Goal: Communication & Community: Answer question/provide support

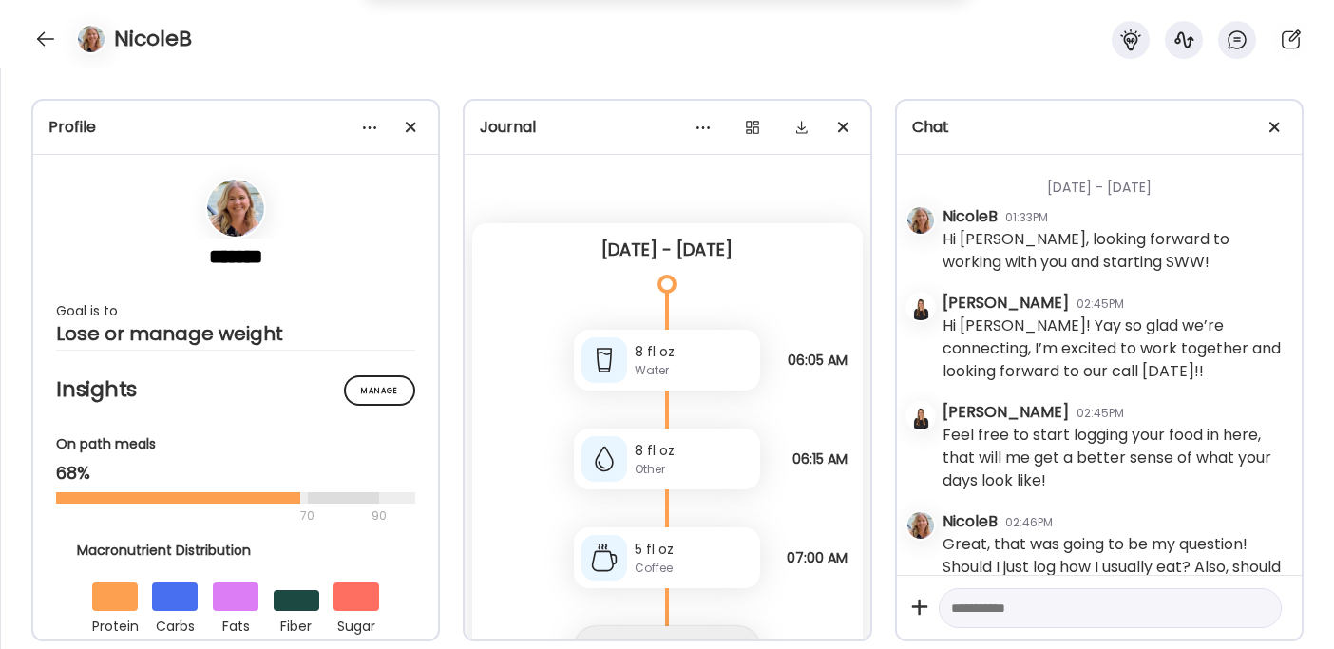
scroll to position [1831, 0]
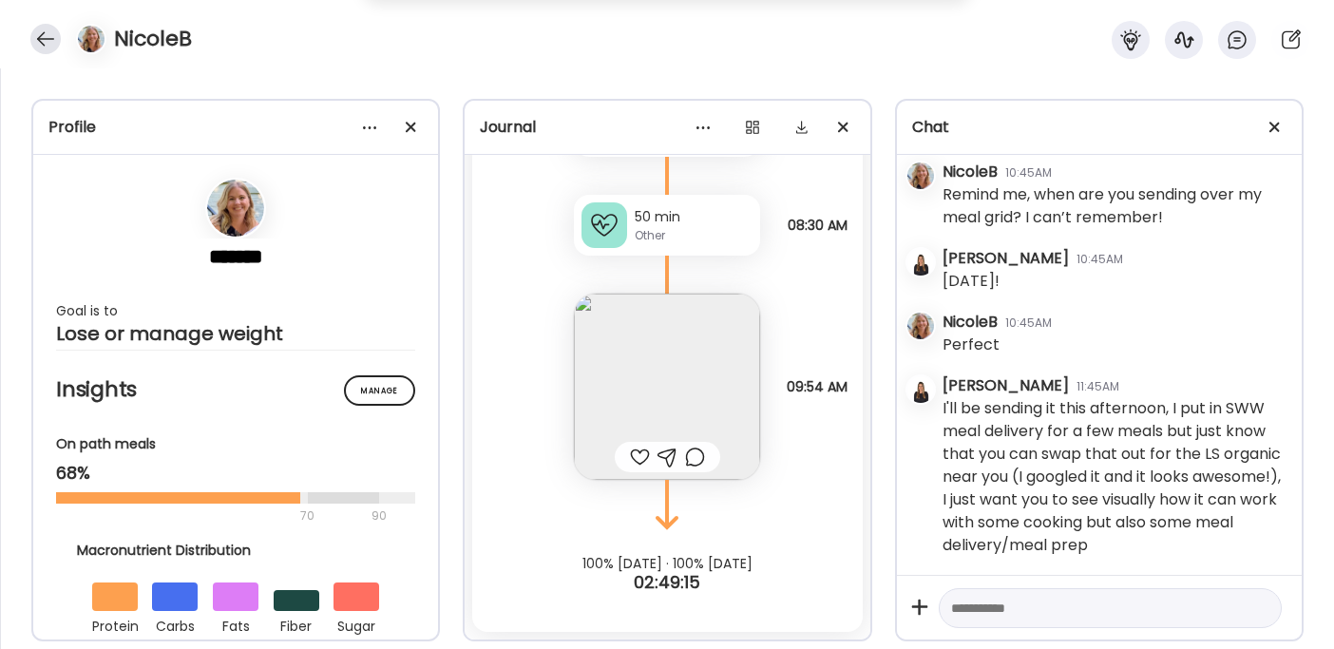
click at [45, 30] on div at bounding box center [45, 39] width 30 height 30
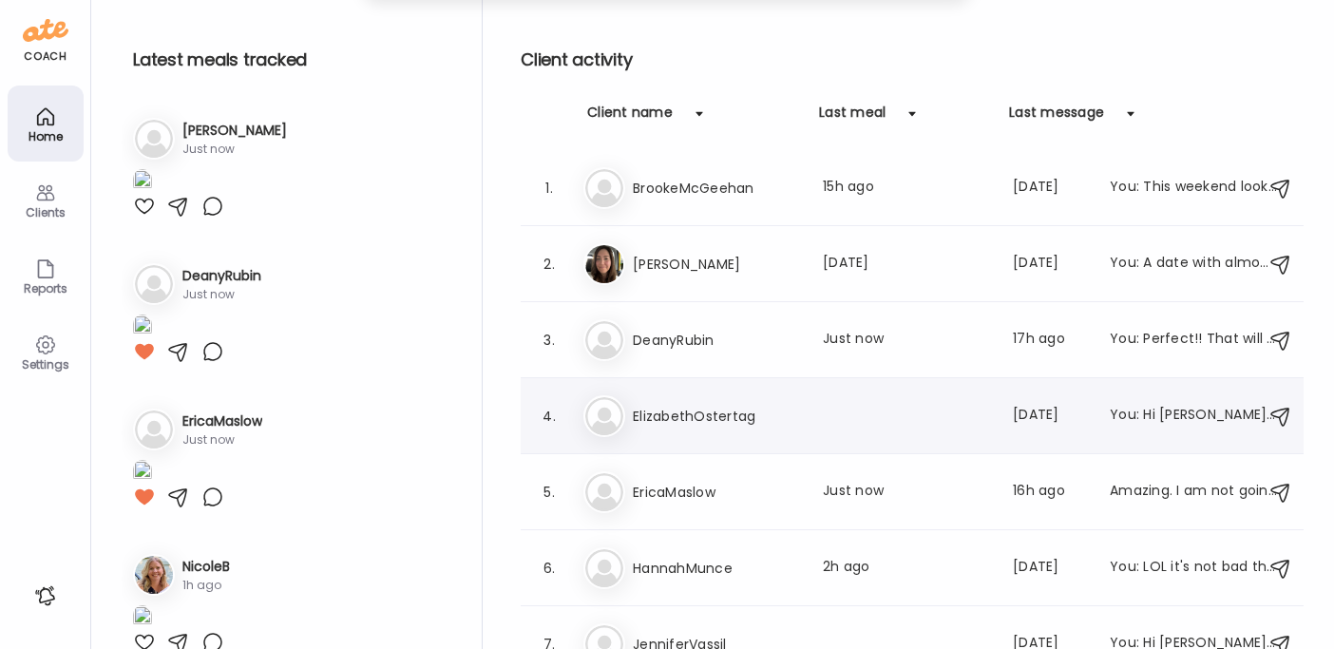
scroll to position [4, 0]
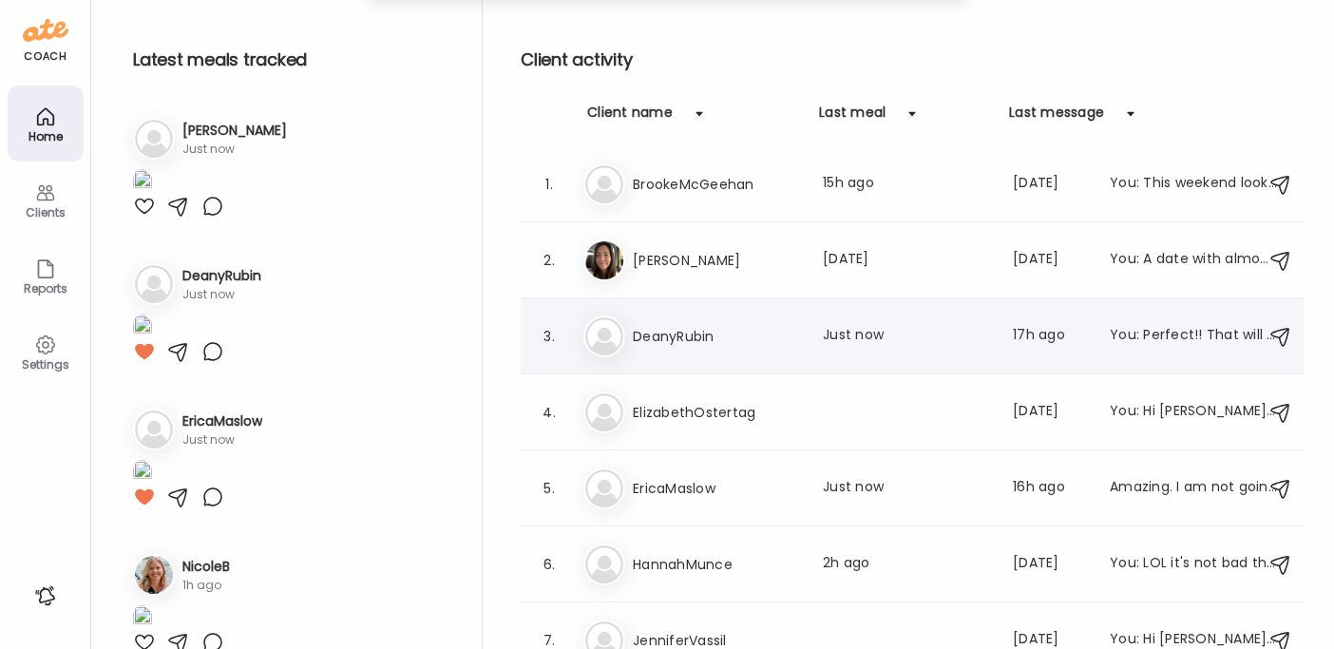
click at [709, 333] on h3 "DeanyRubin" at bounding box center [716, 336] width 167 height 23
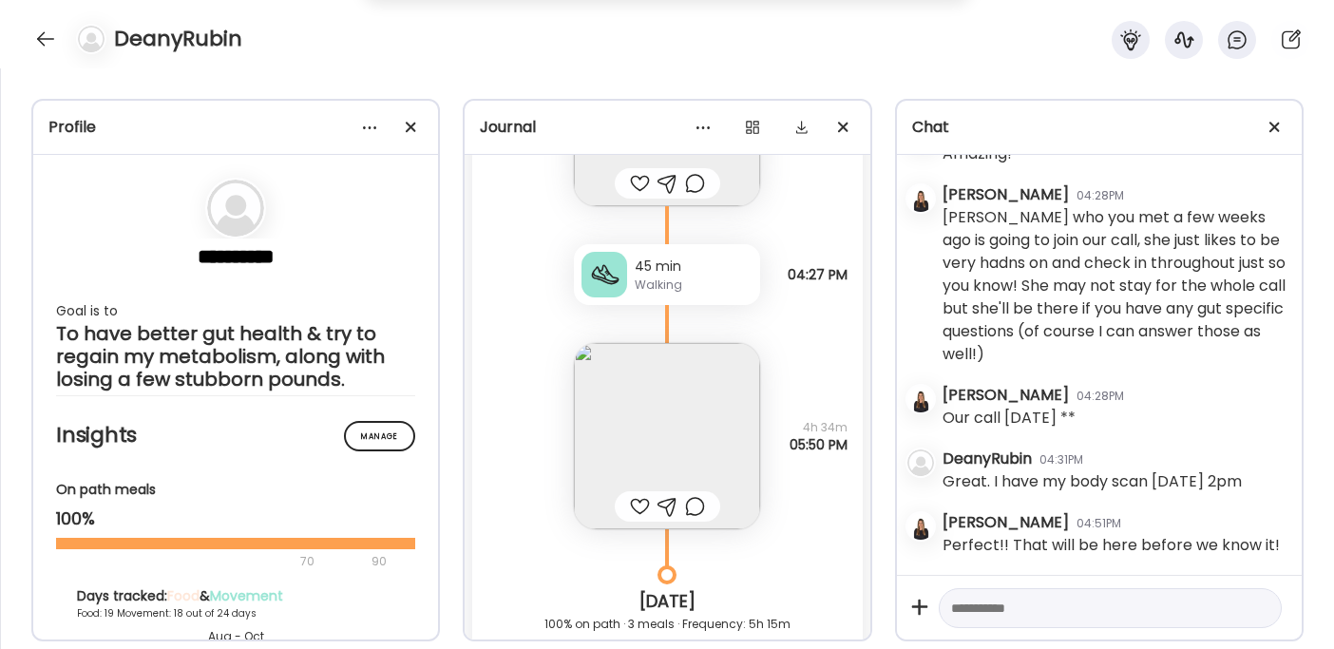
scroll to position [19100, 0]
click at [632, 508] on div at bounding box center [640, 507] width 20 height 23
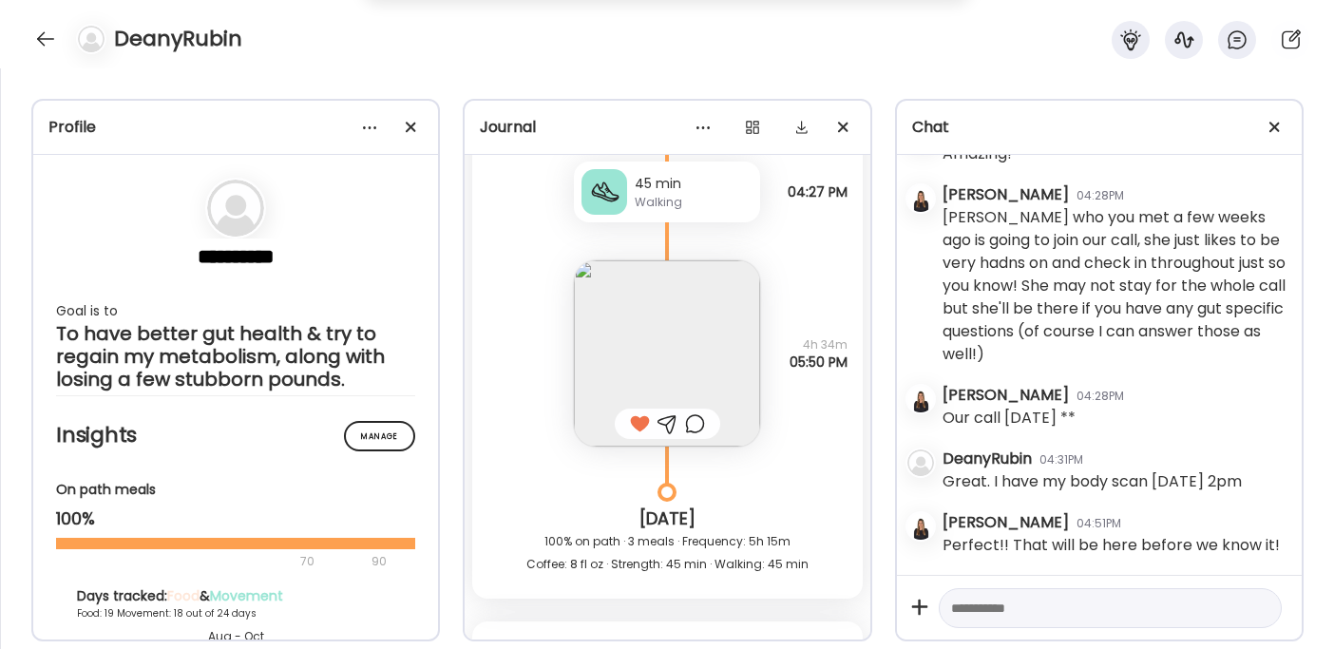
scroll to position [19186, 0]
click at [660, 293] on img at bounding box center [667, 351] width 186 height 186
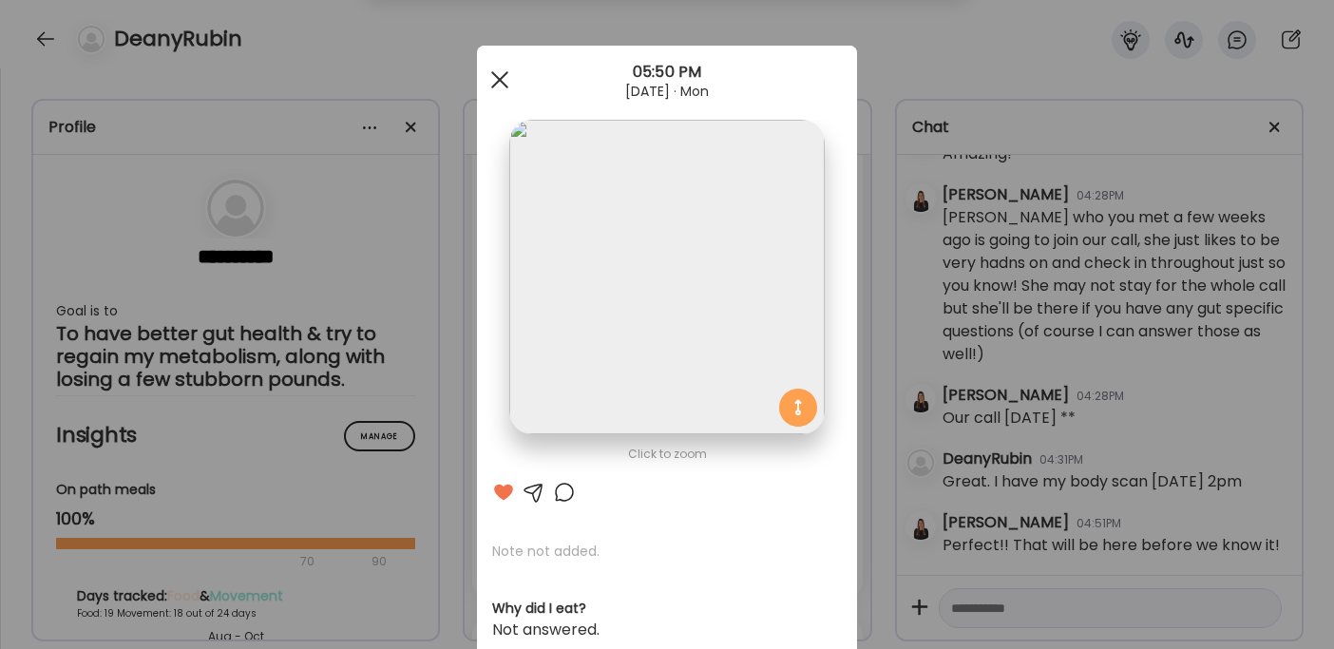
click at [497, 82] on div at bounding box center [500, 80] width 38 height 38
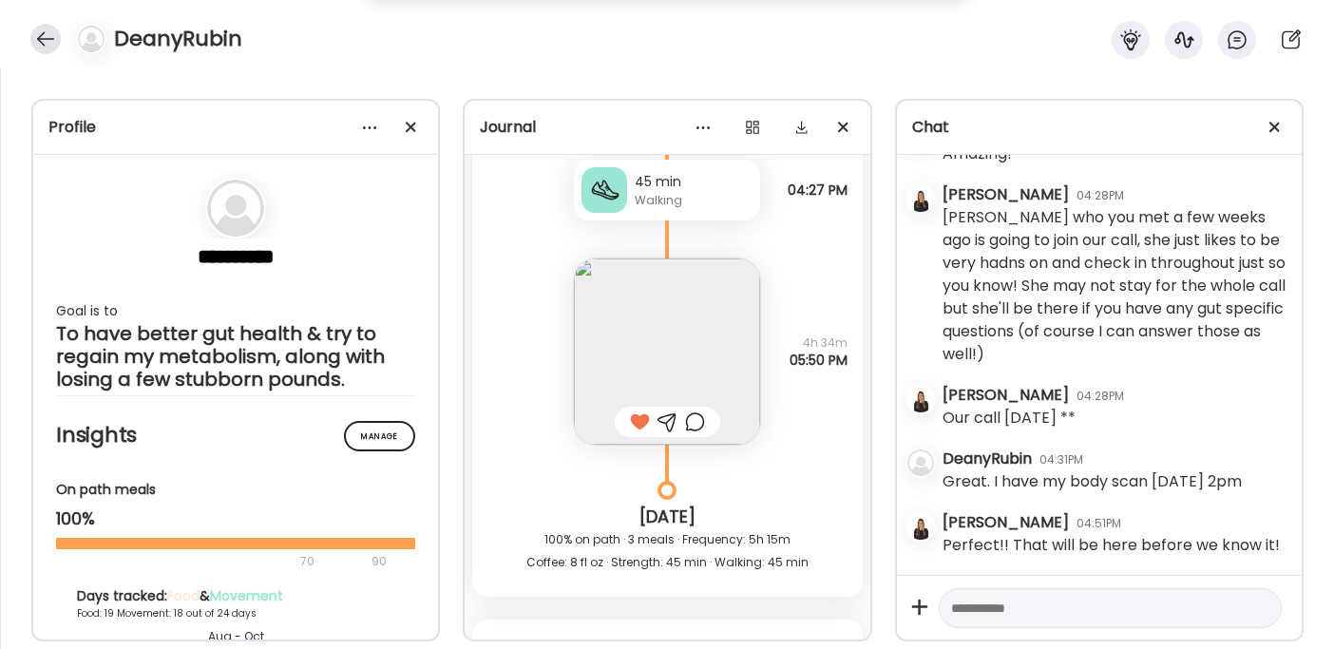
click at [42, 29] on div at bounding box center [45, 39] width 30 height 30
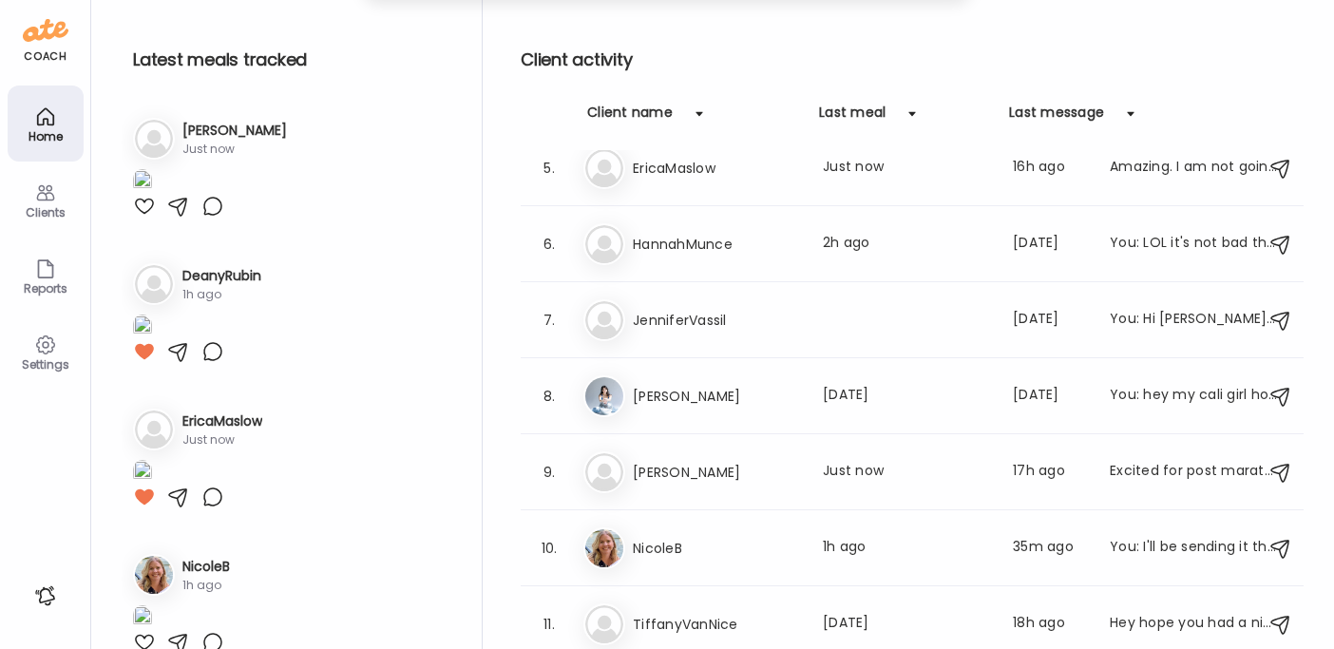
scroll to position [328, 0]
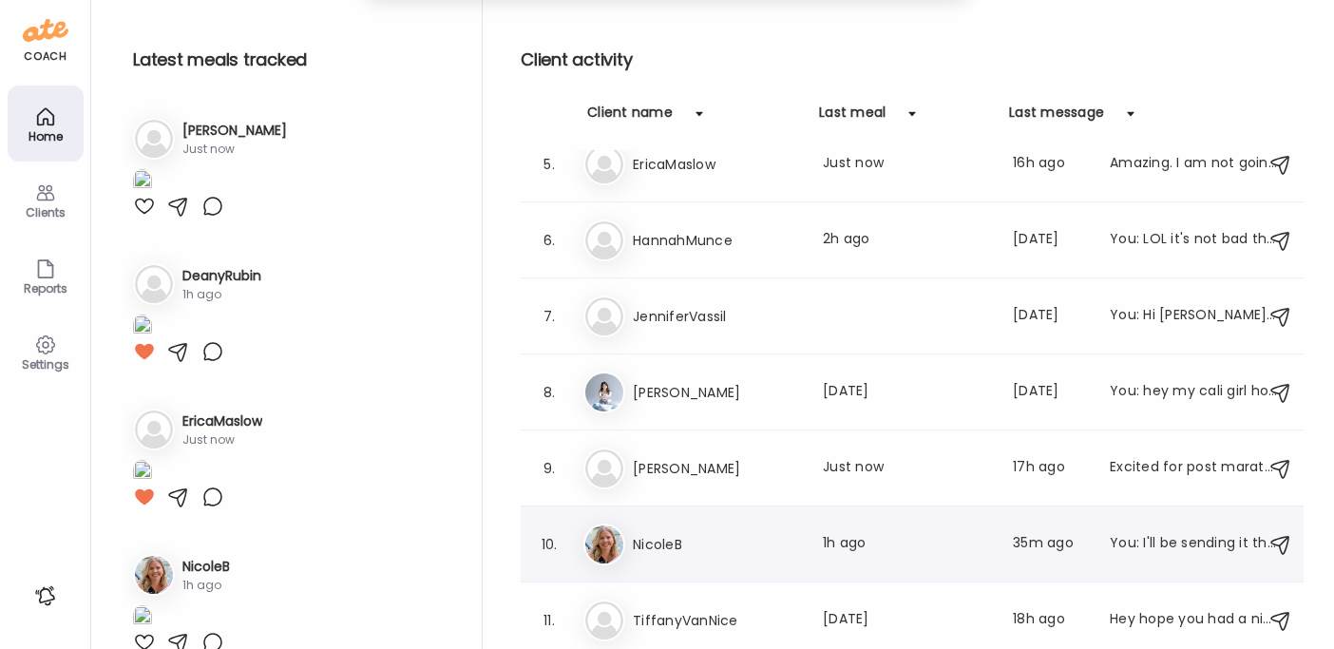
click at [666, 533] on h3 "NicoleB" at bounding box center [716, 544] width 167 height 23
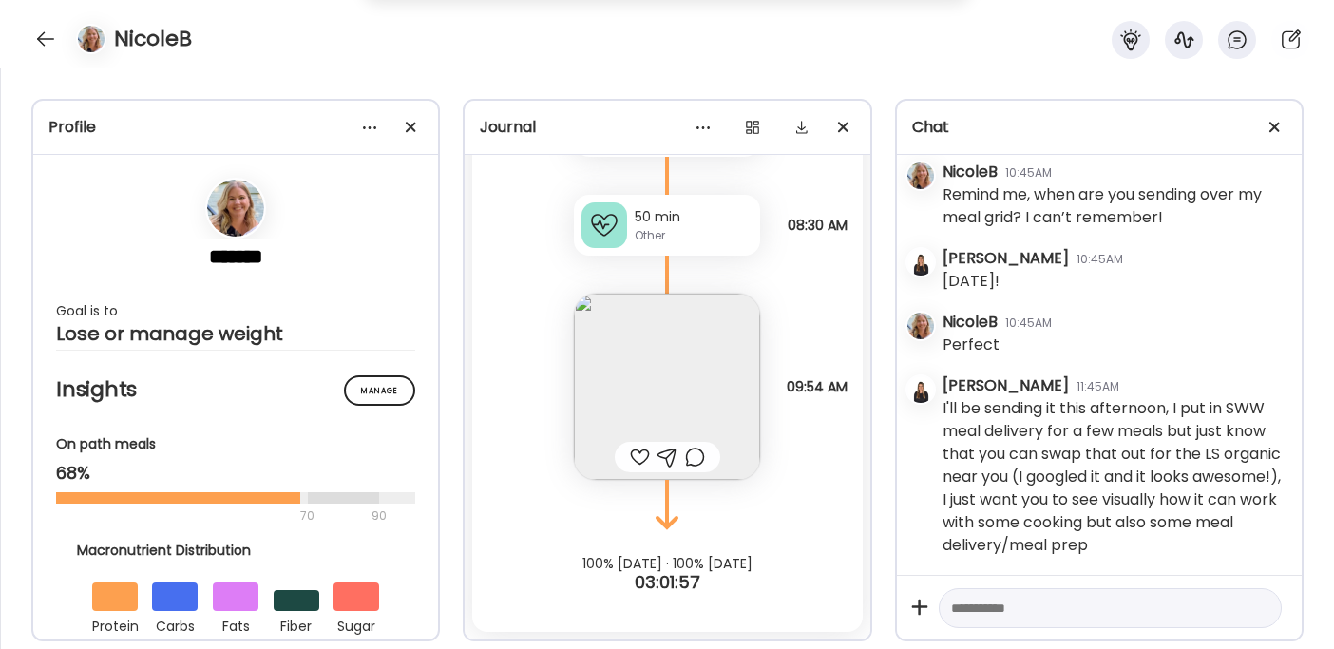
scroll to position [1831, 0]
click at [47, 51] on div at bounding box center [45, 39] width 30 height 30
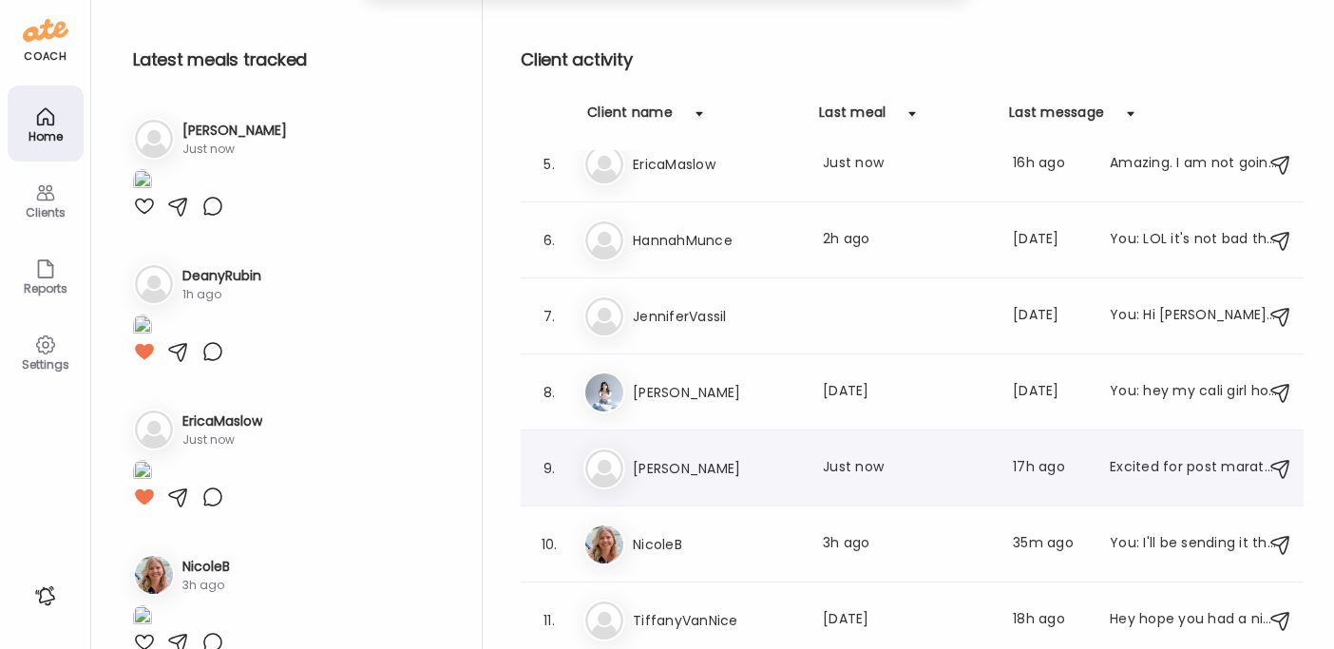
click at [754, 476] on h3 "[PERSON_NAME]" at bounding box center [716, 468] width 167 height 23
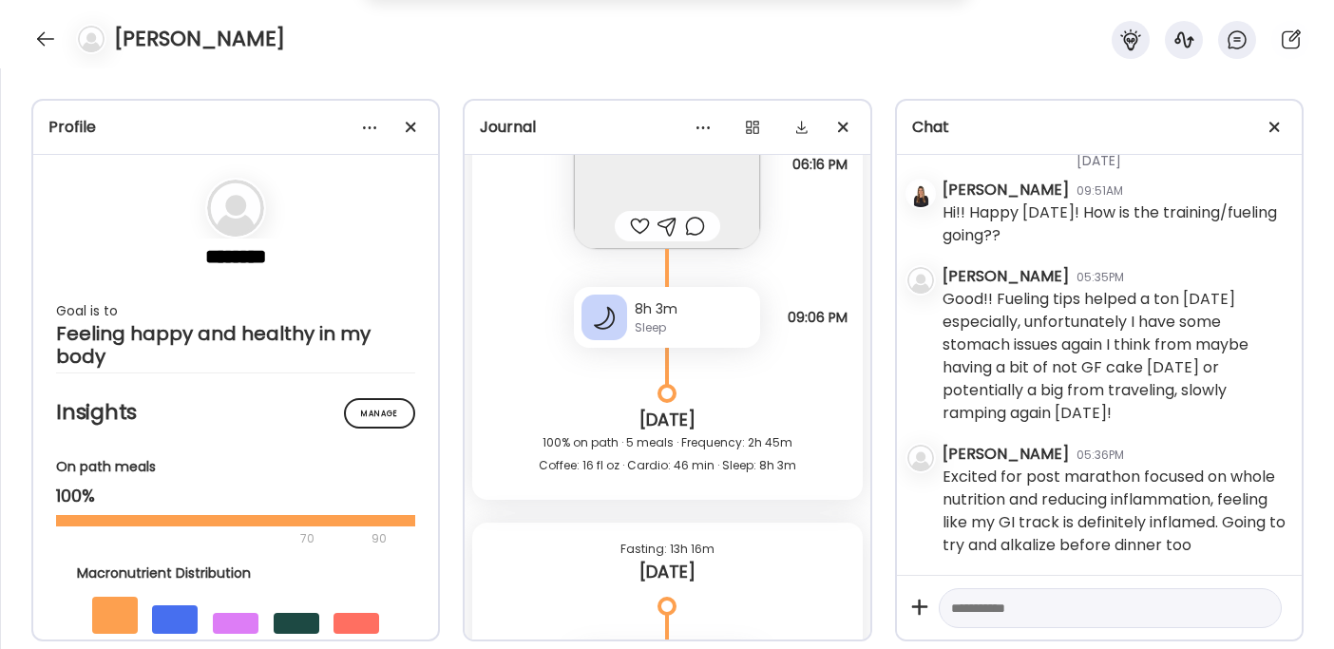
scroll to position [36630, 0]
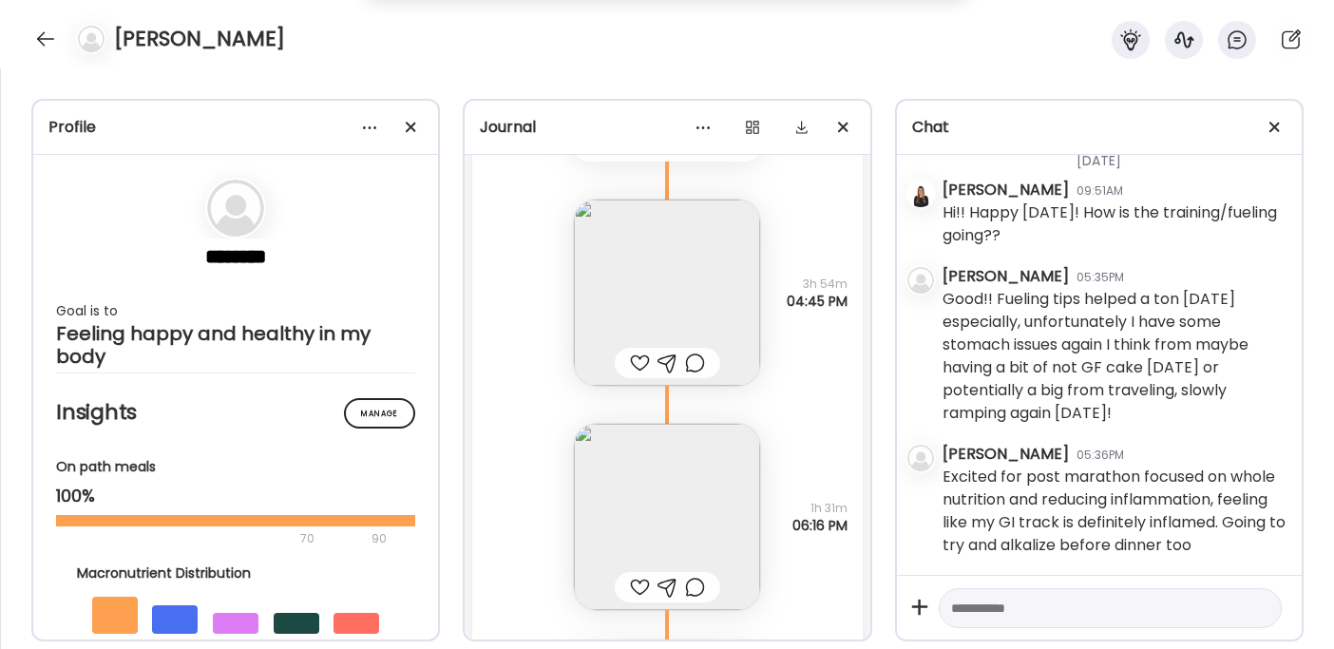
click at [677, 279] on img at bounding box center [667, 293] width 186 height 186
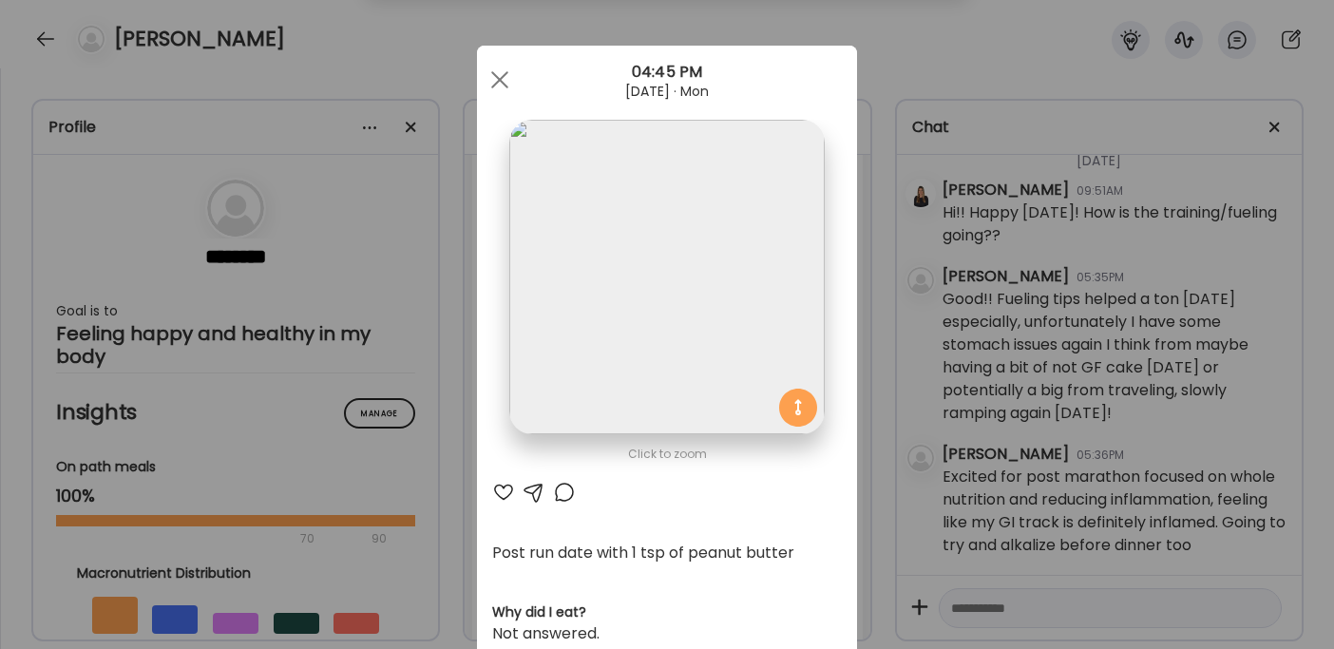
click at [492, 487] on div at bounding box center [503, 492] width 23 height 23
click at [1165, 417] on div "Ate Coach Dashboard Wahoo! It’s official Take a moment to set up your Coach Pro…" at bounding box center [667, 324] width 1334 height 649
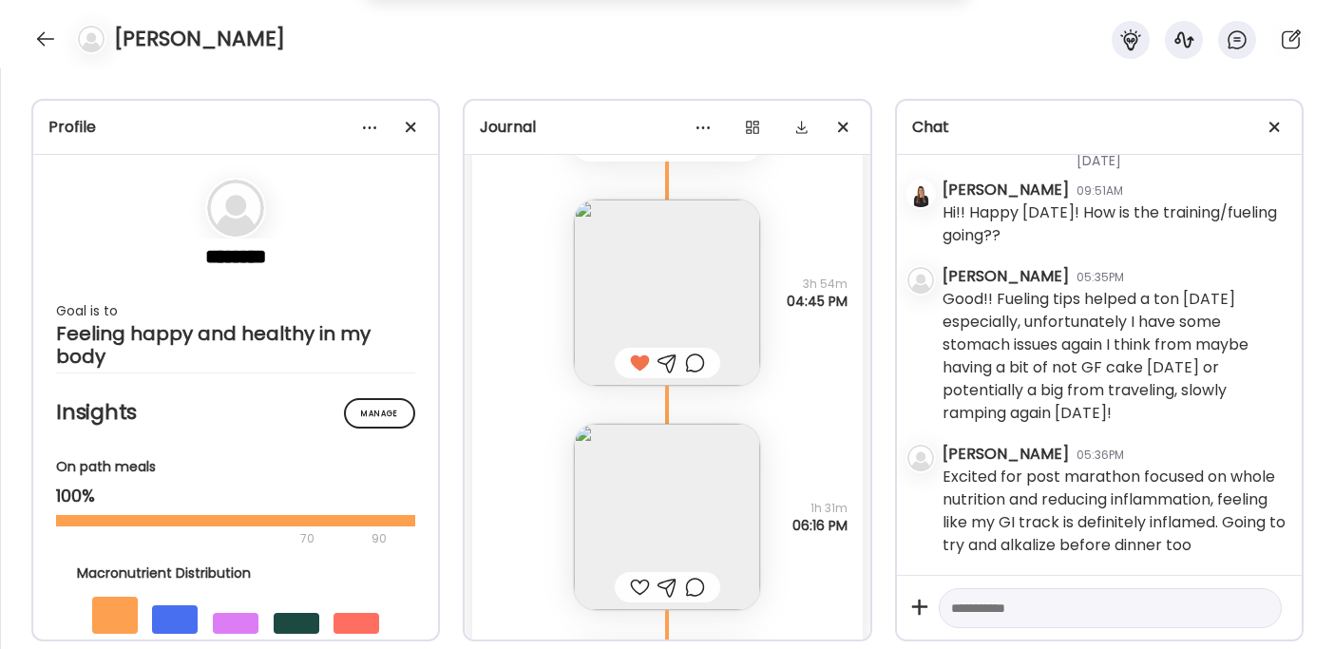
click at [1016, 611] on textarea at bounding box center [1093, 608] width 284 height 23
click at [985, 607] on textarea at bounding box center [1093, 608] width 284 height 23
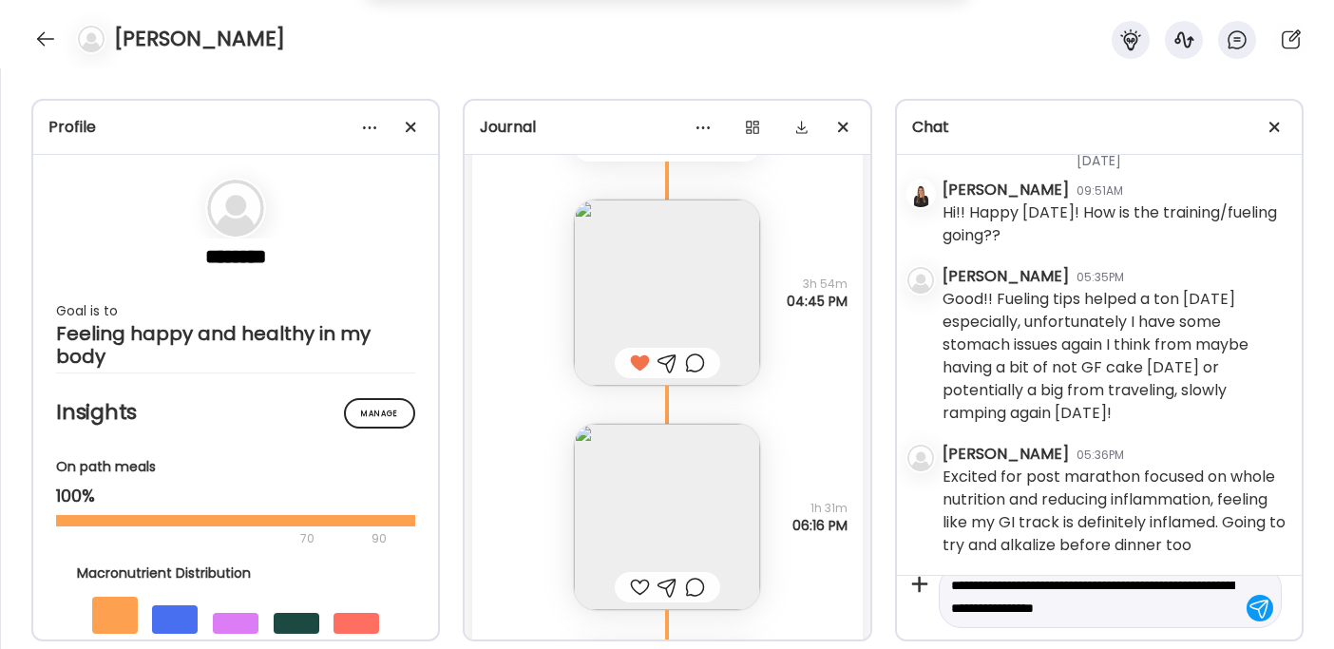
type textarea "**********"
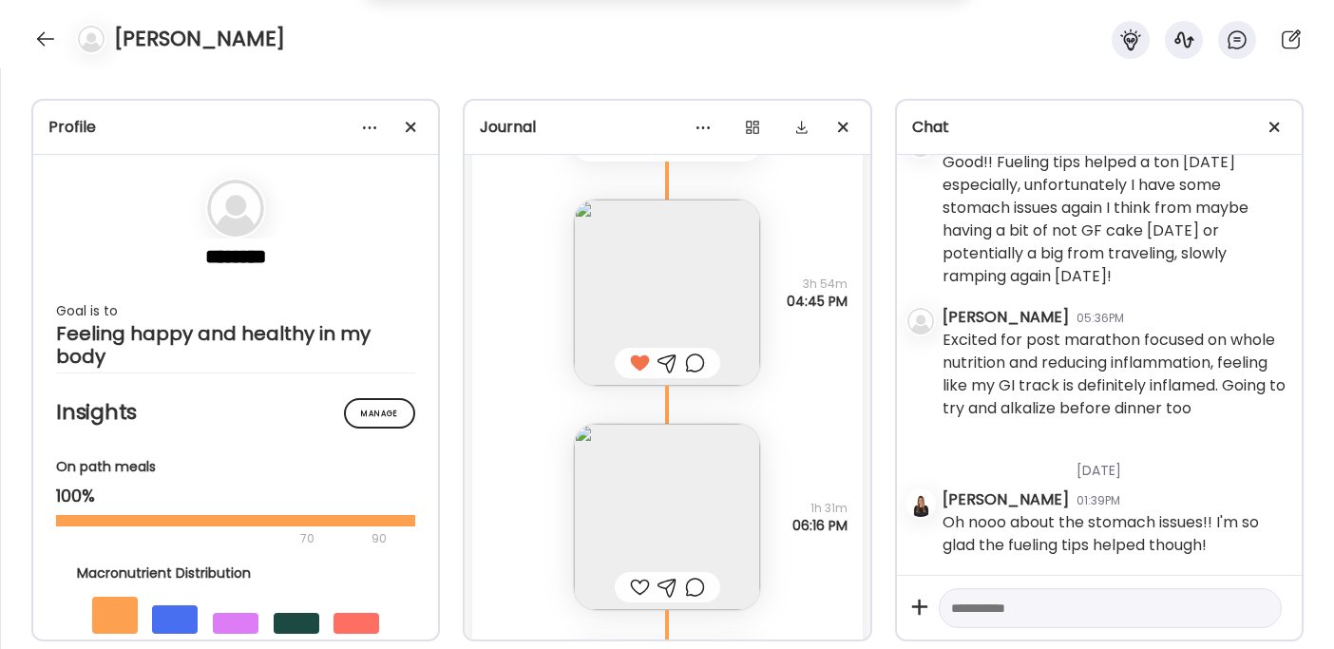
scroll to position [38995, 0]
click at [988, 613] on textarea at bounding box center [1093, 608] width 284 height 23
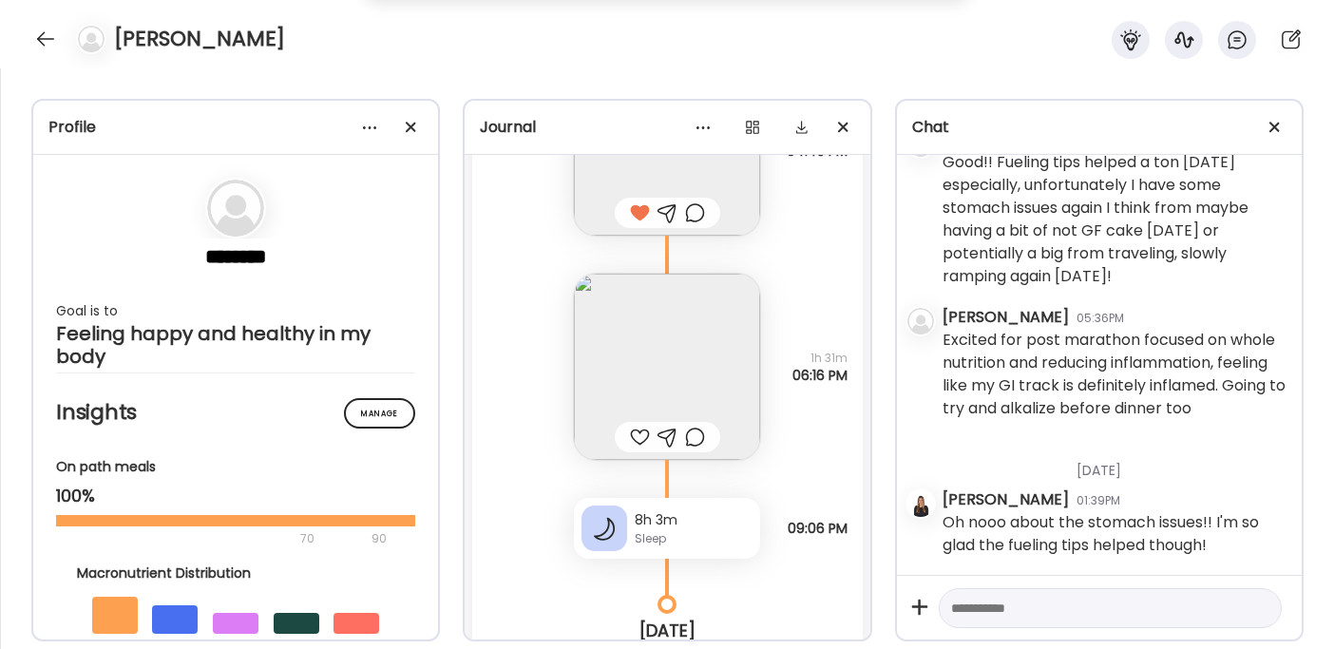
scroll to position [36789, 0]
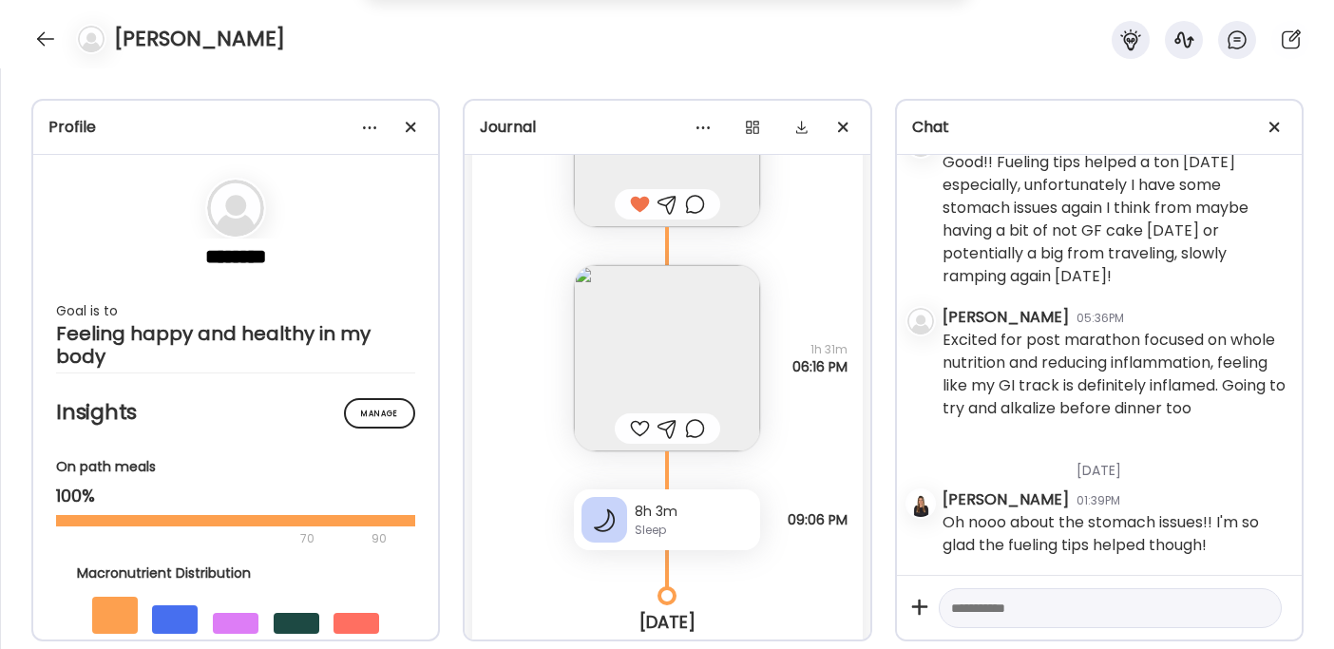
click at [1018, 616] on textarea at bounding box center [1093, 608] width 284 height 23
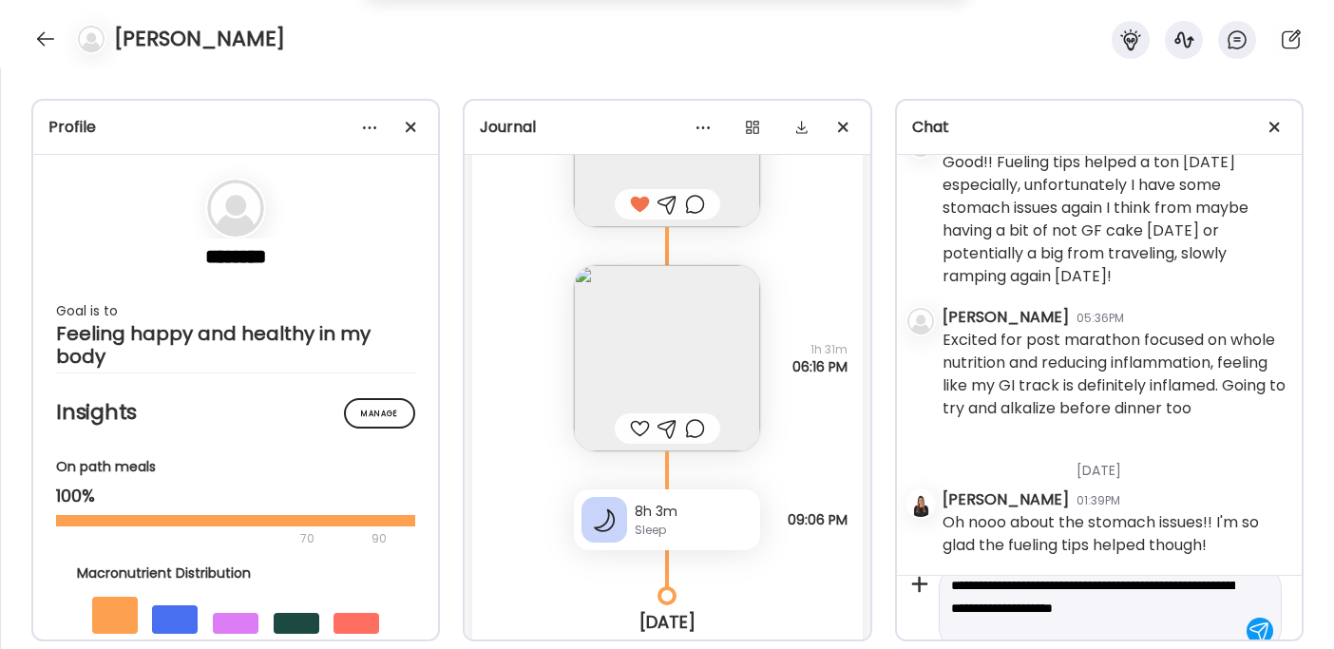
scroll to position [45, 0]
type textarea "**********"
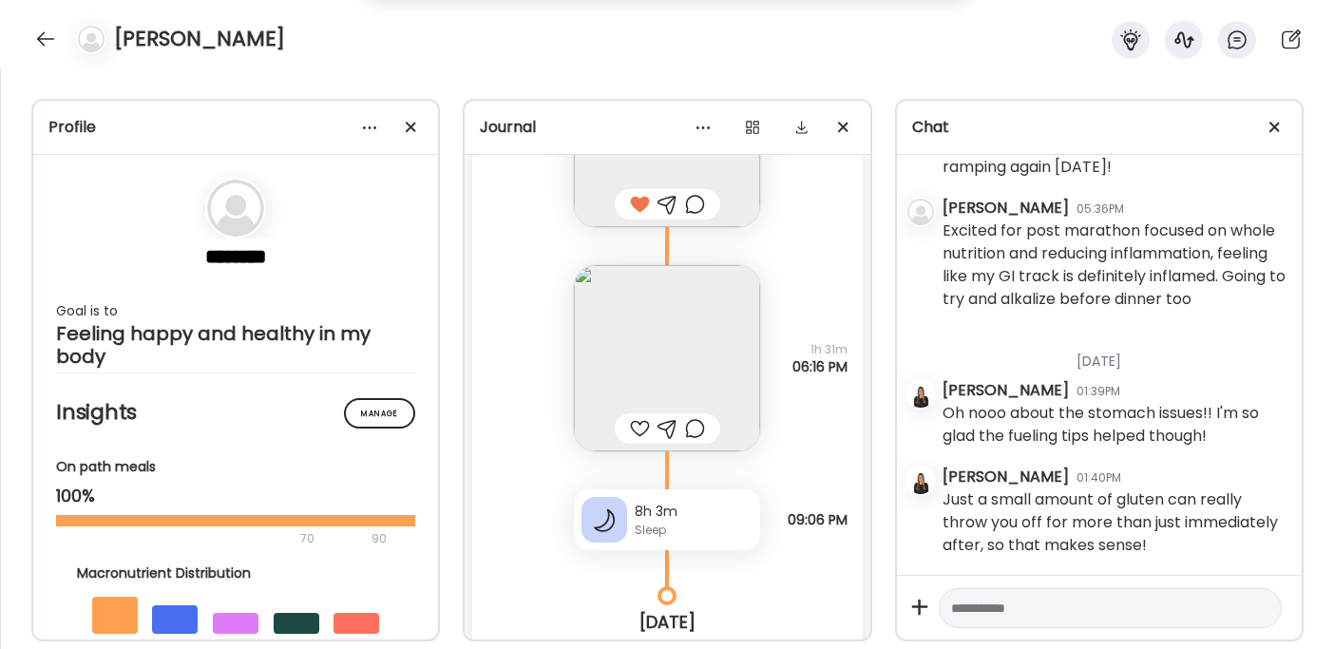
scroll to position [39010, 0]
click at [990, 600] on textarea at bounding box center [1093, 608] width 284 height 23
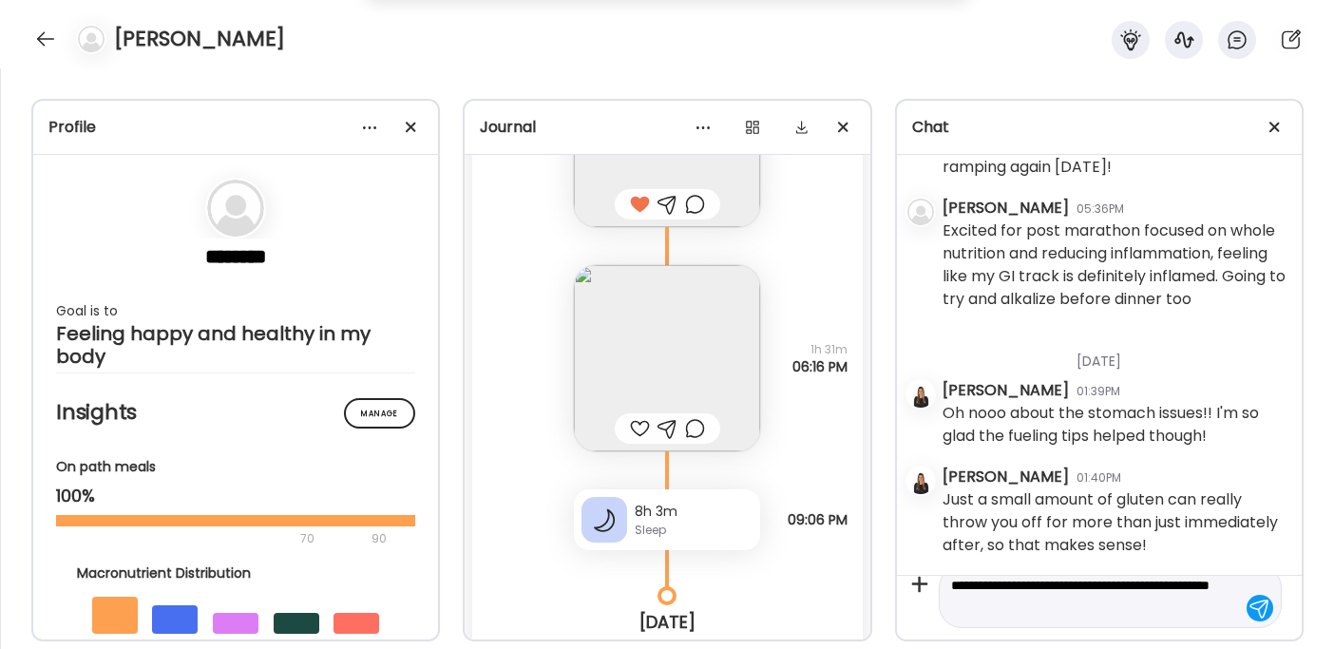
type textarea "**********"
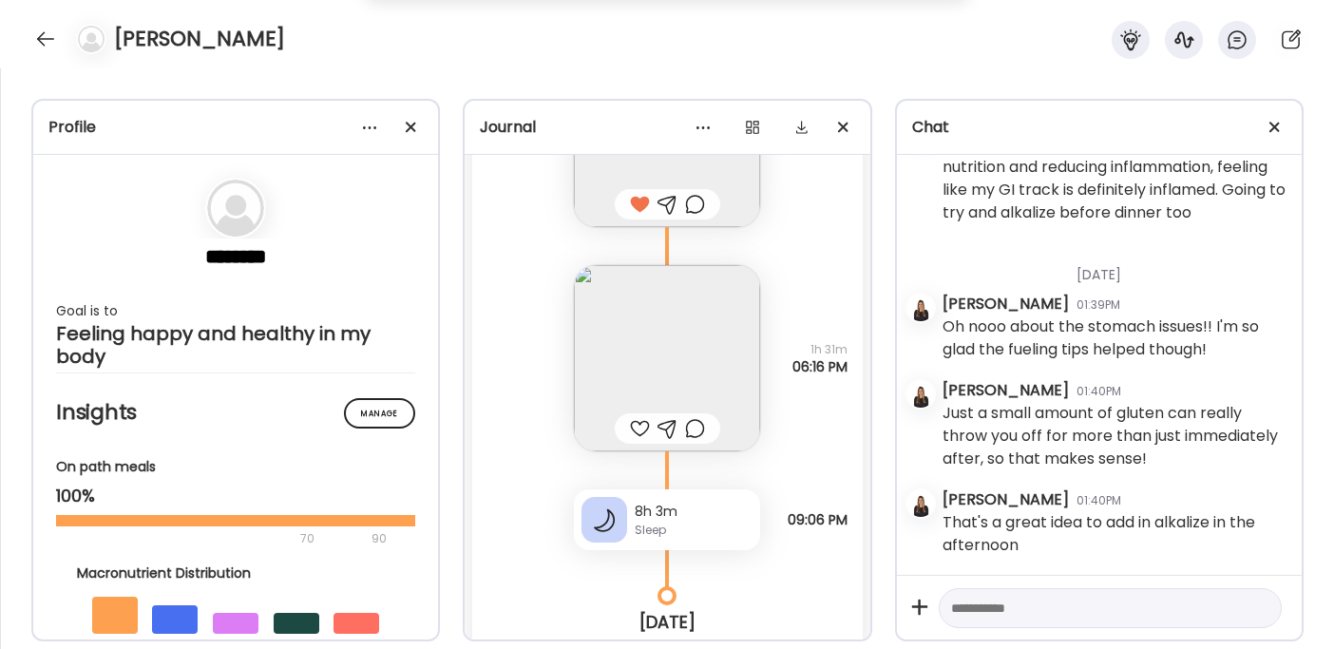
scroll to position [38750, 0]
click at [628, 368] on img at bounding box center [667, 358] width 186 height 186
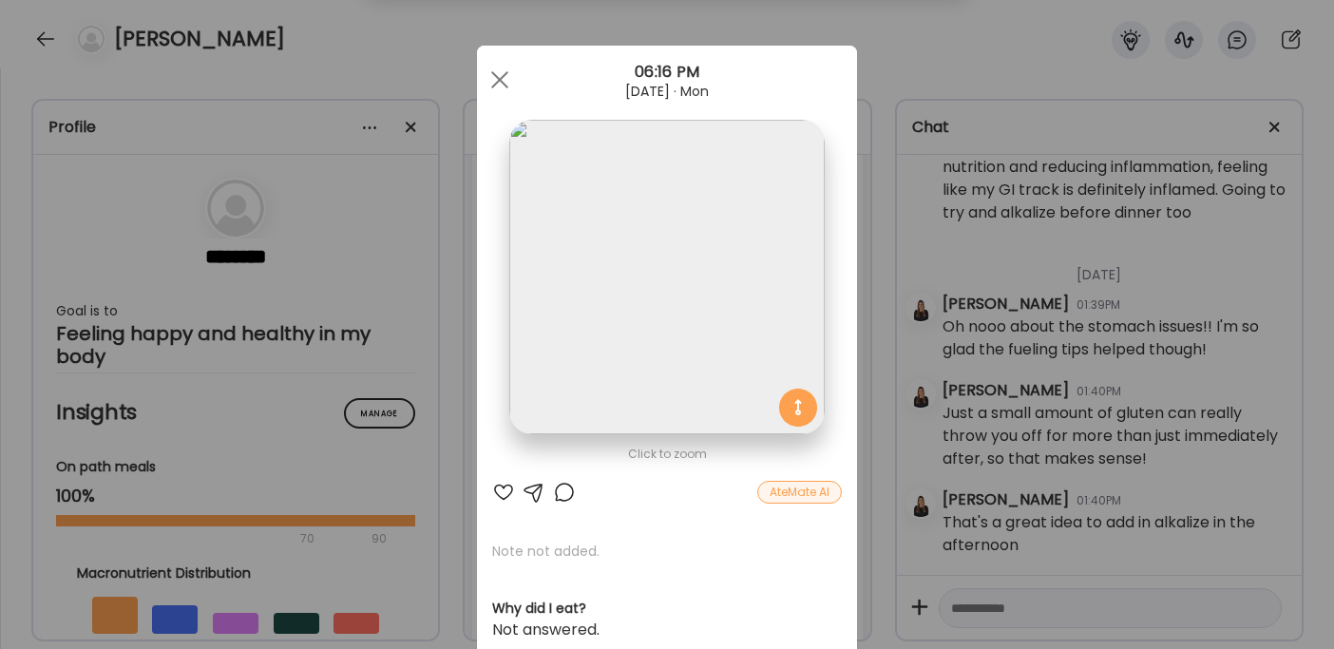
click at [492, 494] on div at bounding box center [503, 492] width 23 height 23
click at [487, 79] on div at bounding box center [500, 80] width 38 height 38
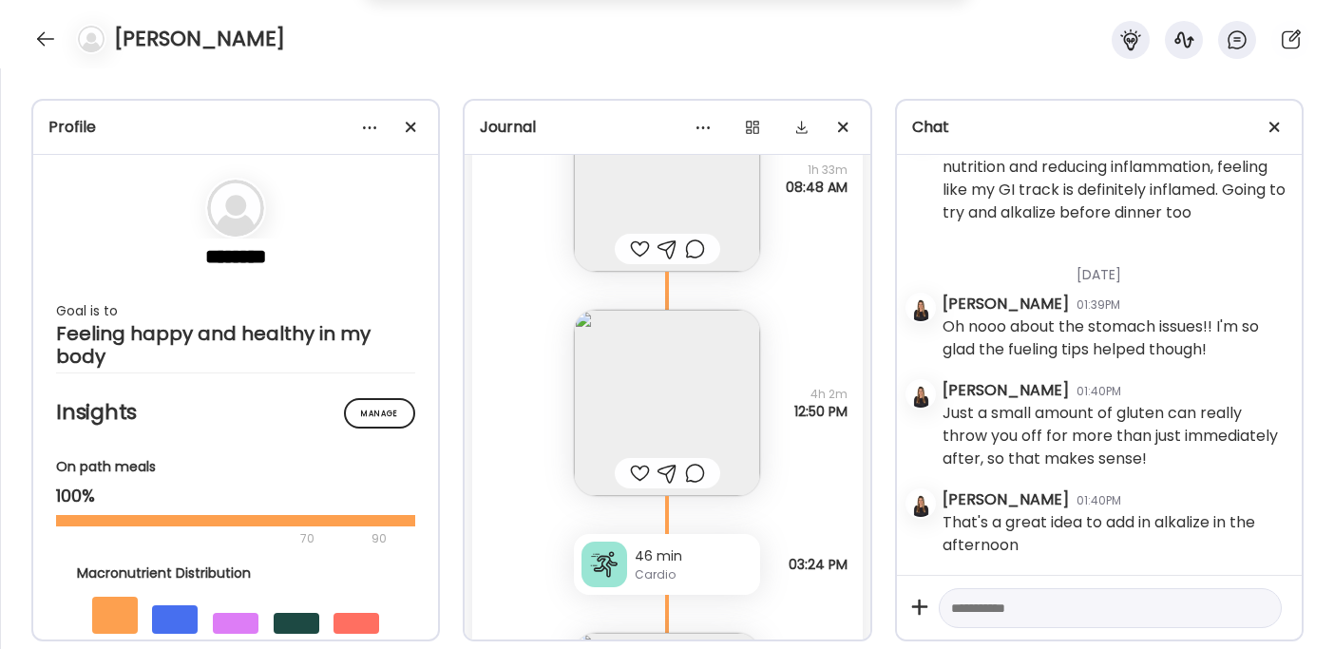
scroll to position [36198, 0]
click at [660, 423] on img at bounding box center [667, 402] width 186 height 186
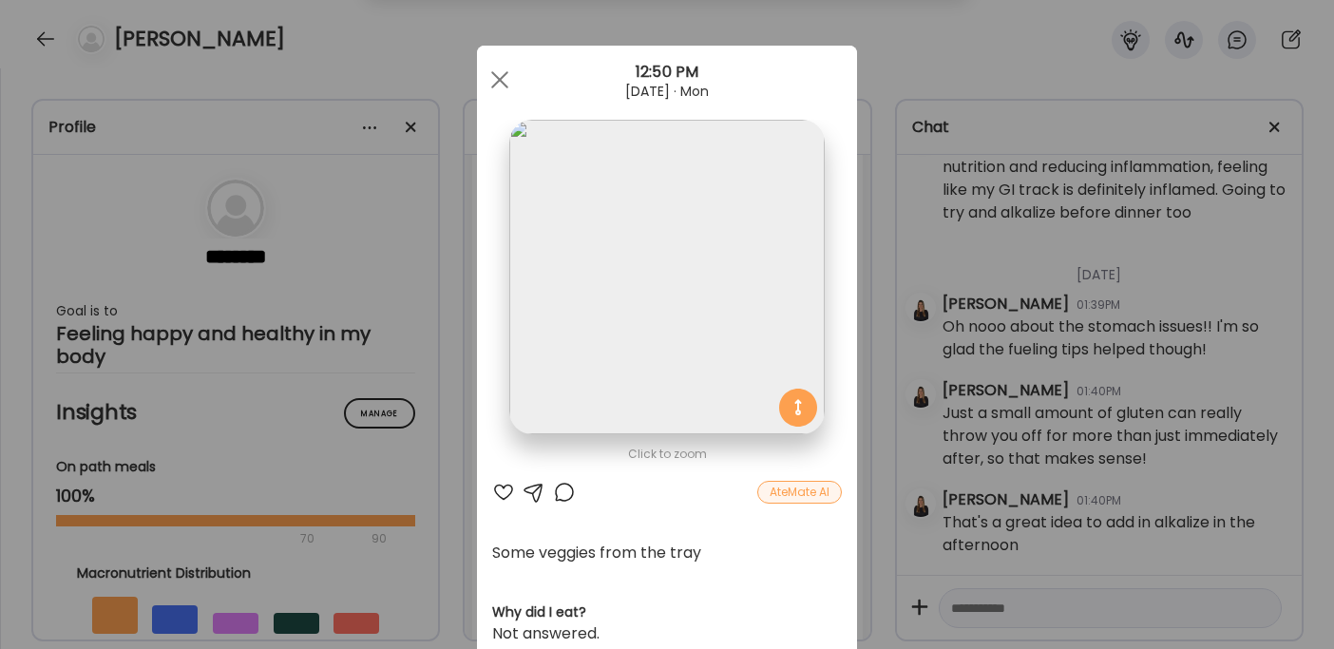
click at [492, 496] on div at bounding box center [503, 492] width 23 height 23
click at [492, 78] on span at bounding box center [499, 79] width 17 height 17
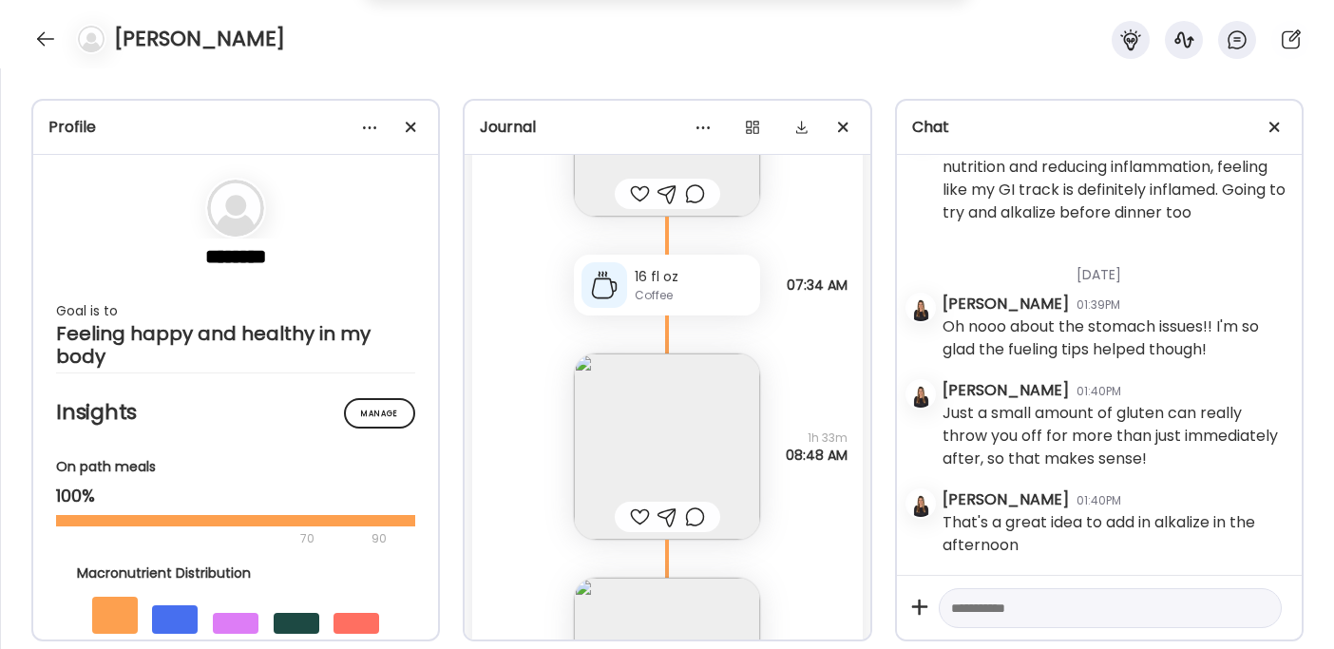
scroll to position [35934, 0]
click at [637, 447] on img at bounding box center [667, 441] width 186 height 186
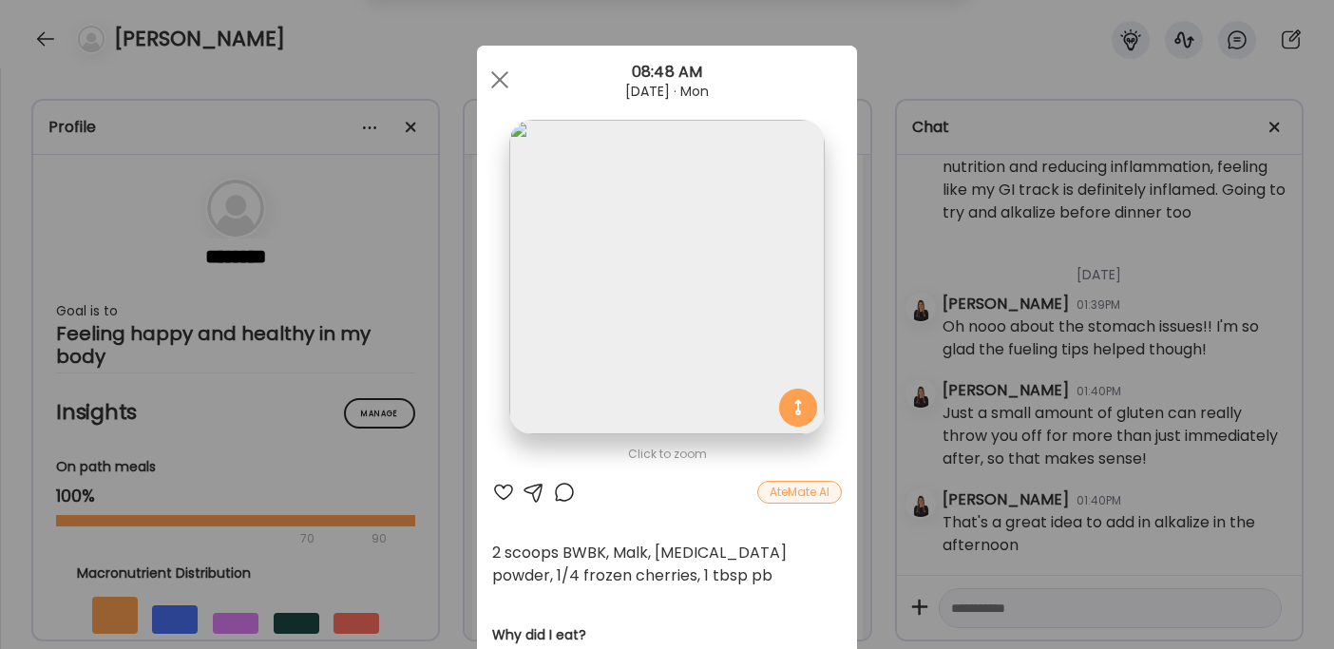
click at [496, 490] on div at bounding box center [503, 492] width 23 height 23
click at [526, 489] on div at bounding box center [534, 492] width 23 height 23
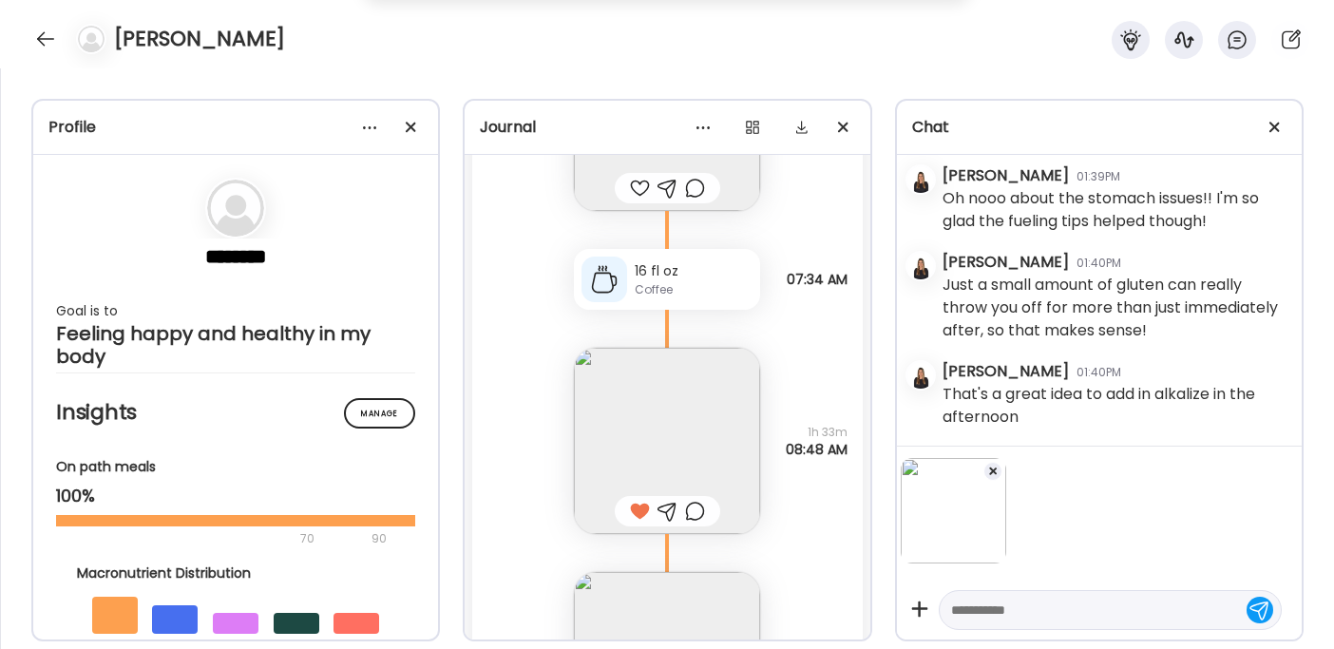
scroll to position [38870, 0]
click at [992, 603] on textarea at bounding box center [1093, 610] width 284 height 23
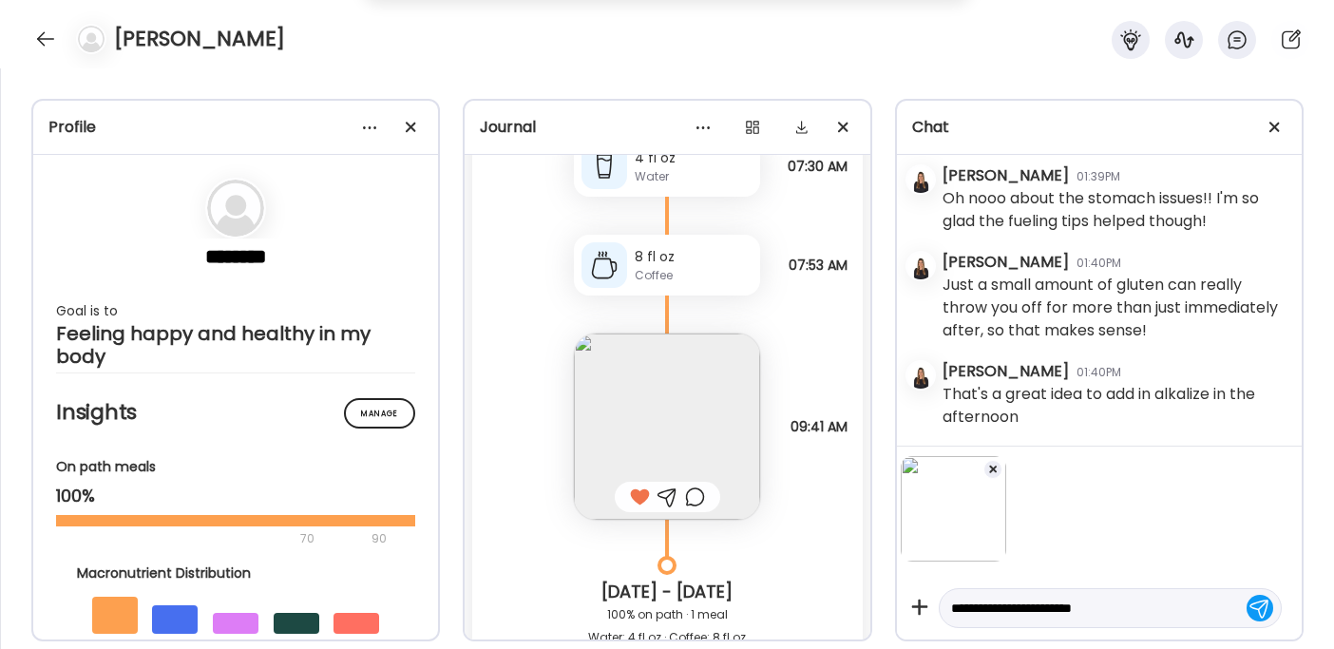
scroll to position [34363, 0]
click at [651, 414] on img at bounding box center [667, 424] width 186 height 186
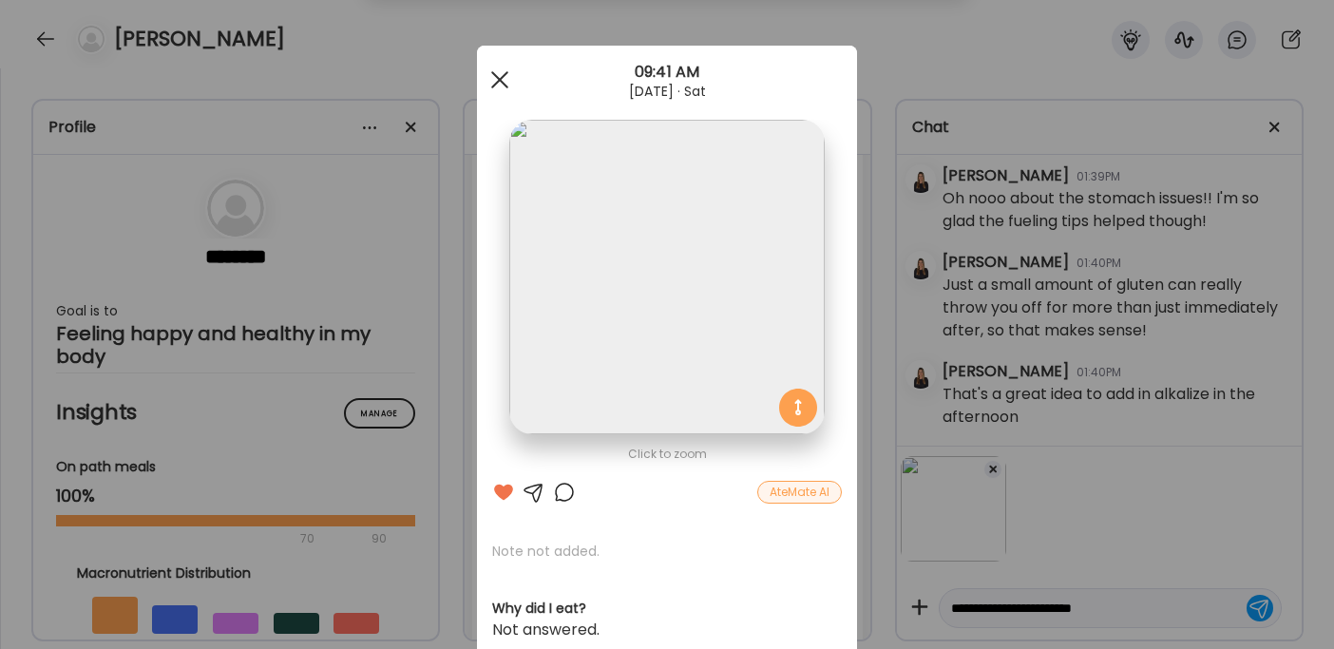
click at [492, 86] on div at bounding box center [500, 80] width 38 height 38
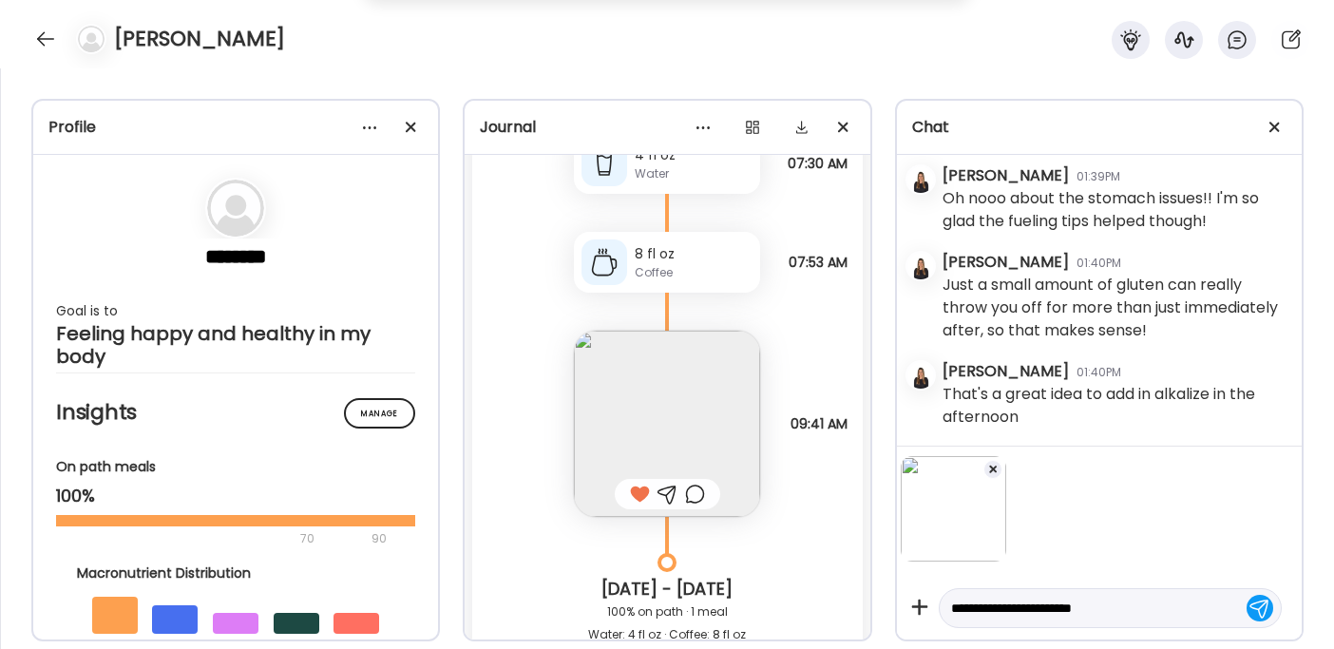
click at [1119, 607] on textarea "**********" at bounding box center [1093, 608] width 284 height 23
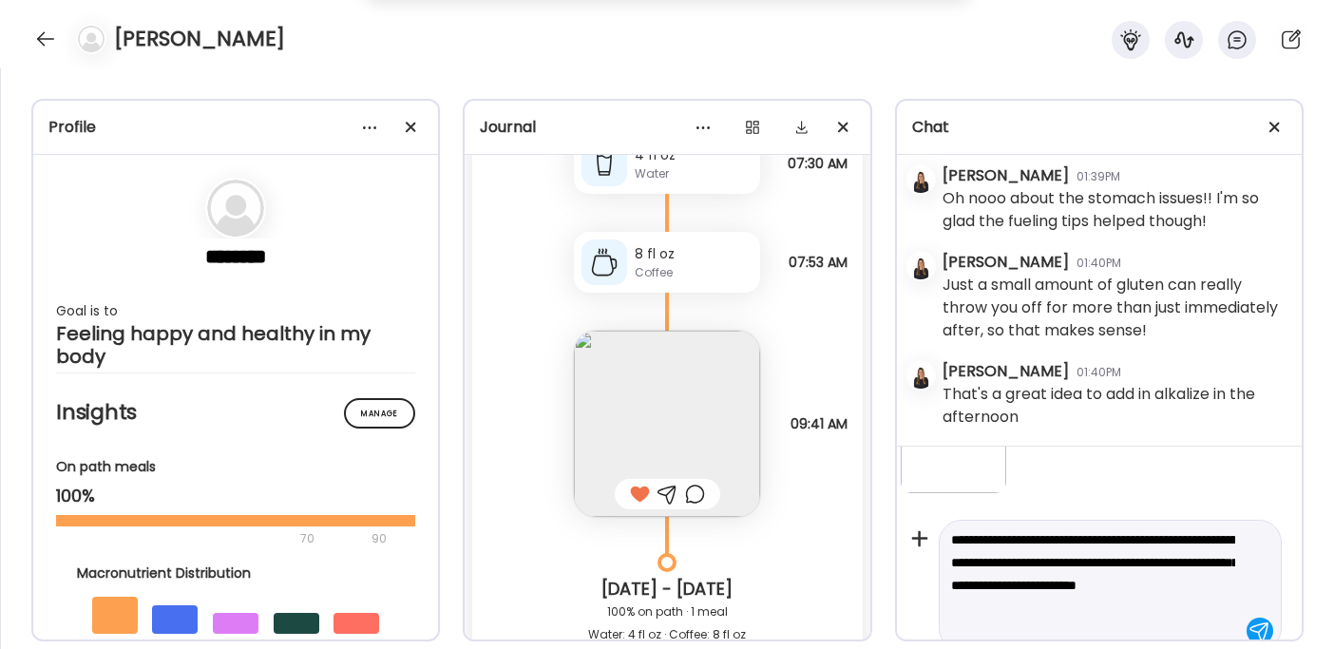
scroll to position [93, 0]
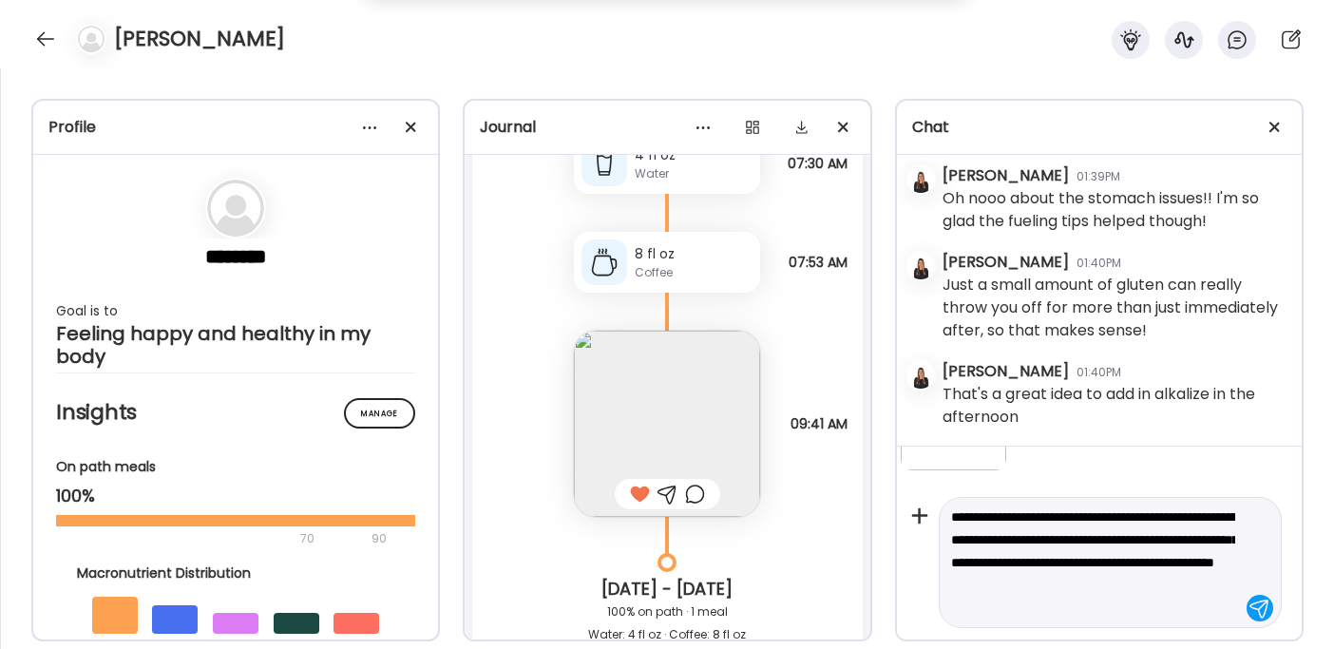
type textarea "**********"
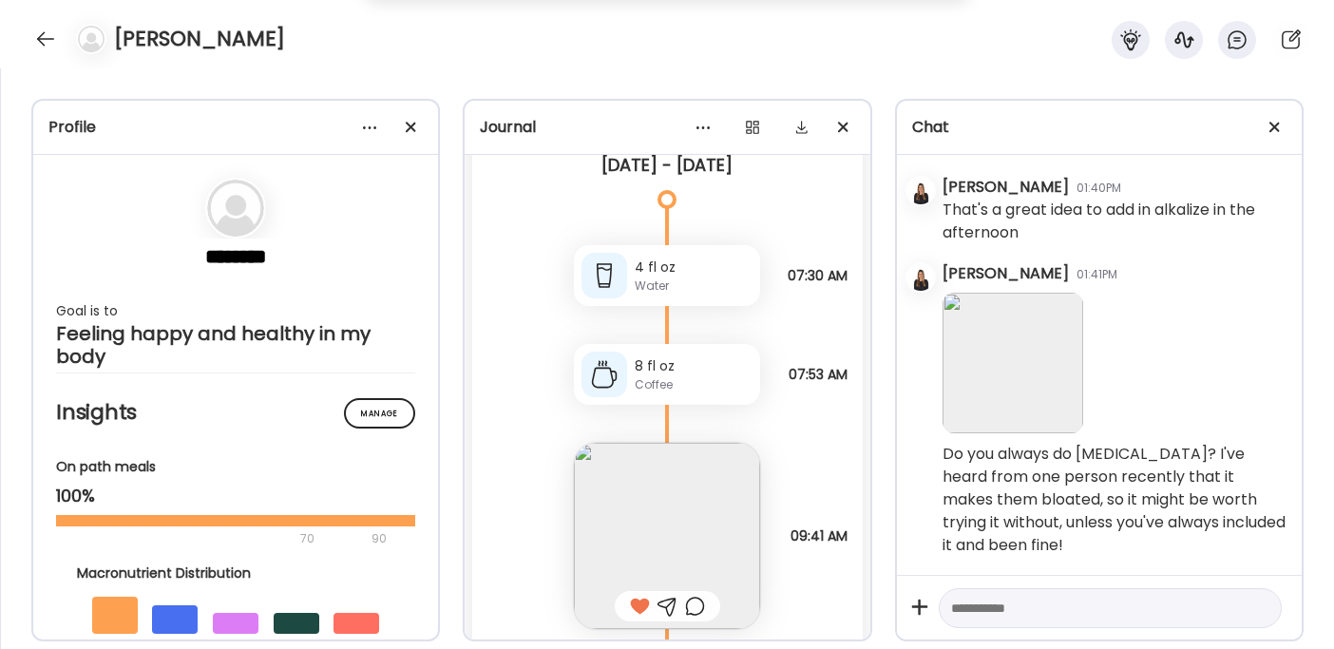
scroll to position [34250, 0]
click at [47, 44] on div at bounding box center [45, 39] width 30 height 30
